Goal: Information Seeking & Learning: Learn about a topic

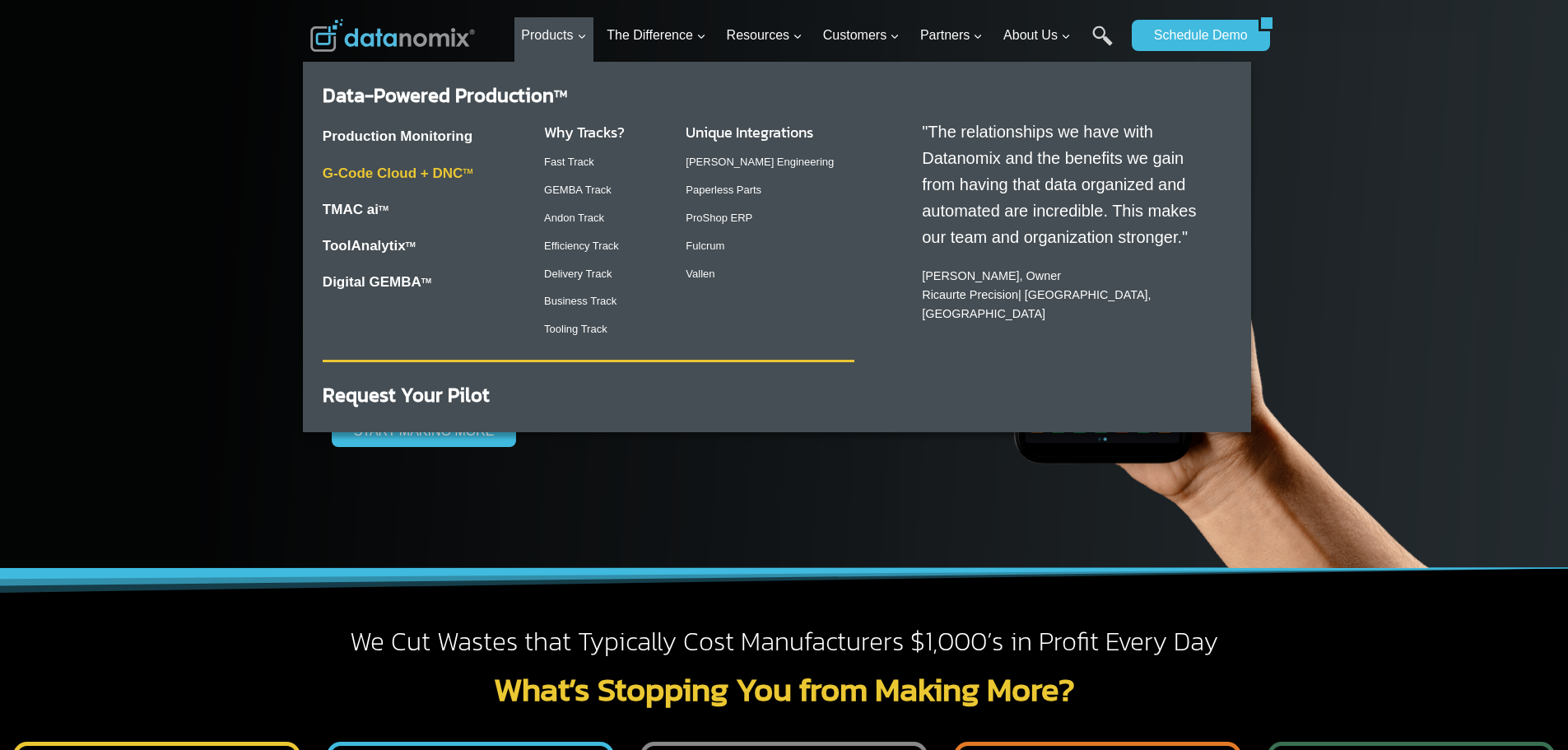
click at [432, 173] on link "G-Code Cloud + DNC TM" at bounding box center [398, 173] width 151 height 15
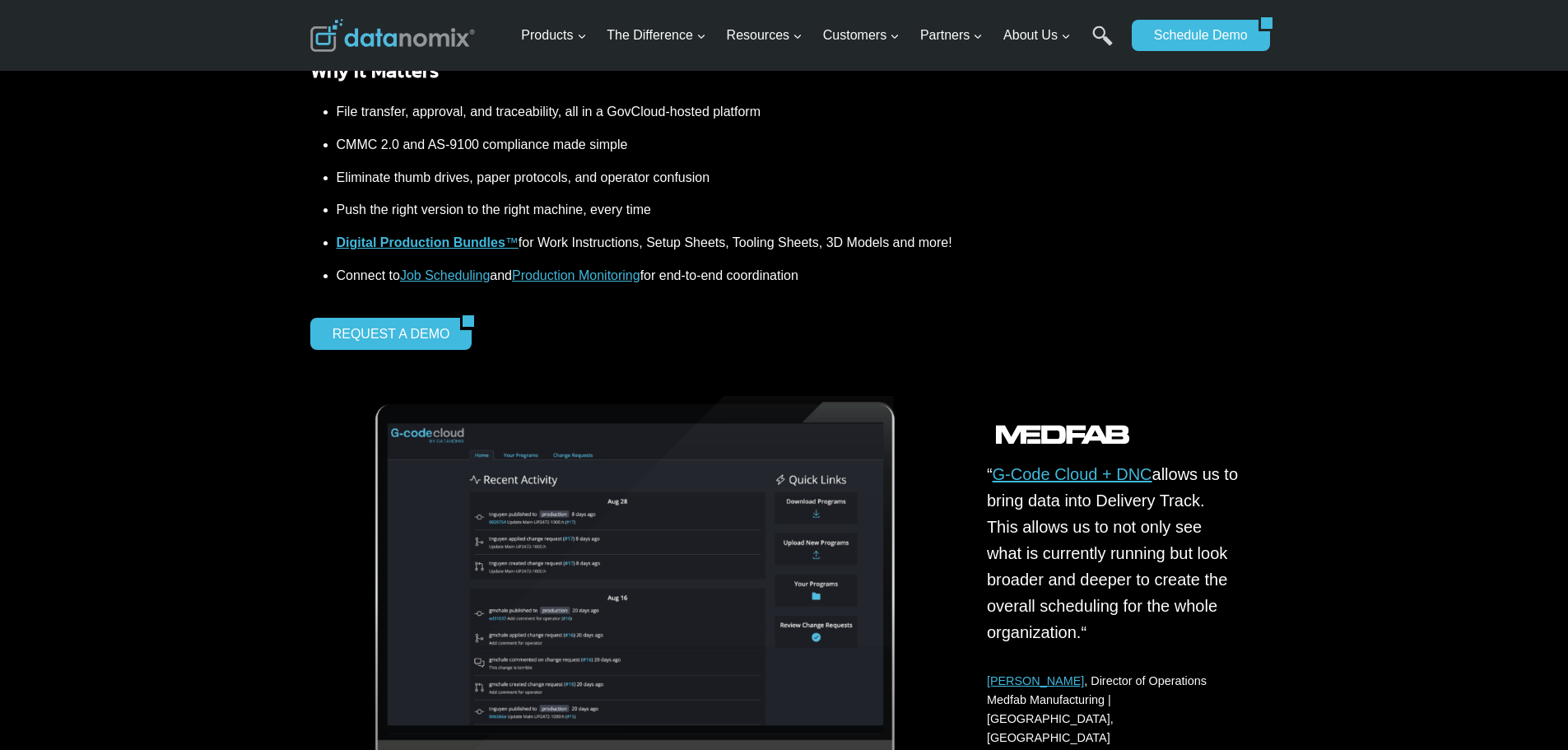
scroll to position [576, 0]
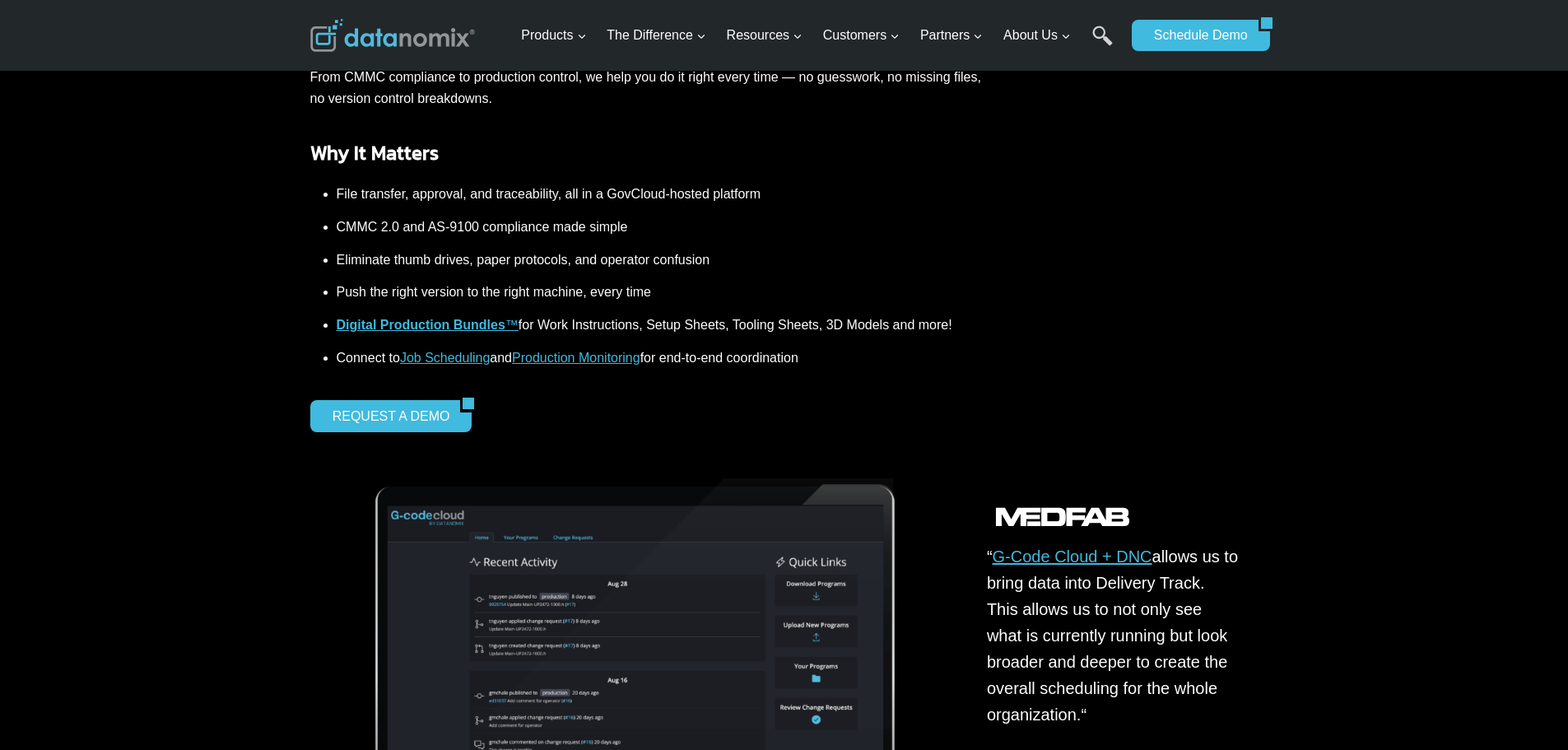
drag, startPoint x: 318, startPoint y: 0, endPoint x: 836, endPoint y: 276, distance: 586.9
click at [856, 274] on li "Eliminate thumb drives, paper protocols, and operator confusion" at bounding box center [659, 260] width 645 height 33
